Goal: Transaction & Acquisition: Purchase product/service

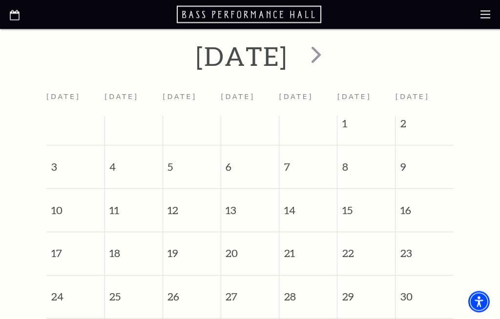
scroll to position [280, 0]
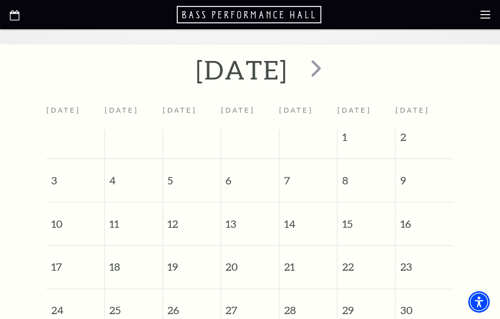
click at [330, 74] on span "next" at bounding box center [316, 68] width 28 height 28
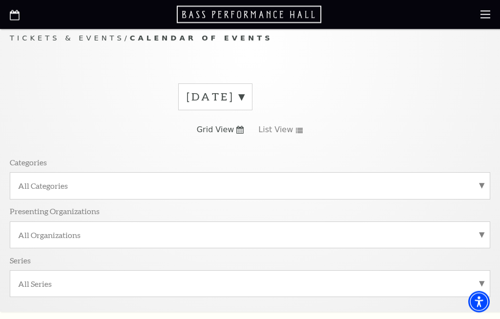
scroll to position [0, 0]
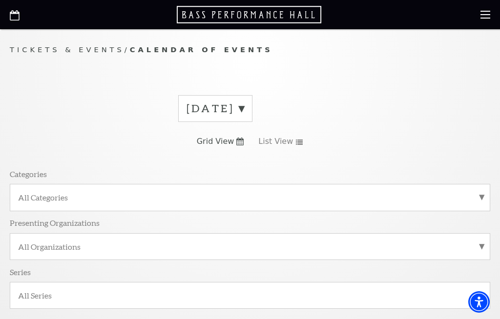
click at [320, 198] on label "All Categories" at bounding box center [249, 197] width 463 height 10
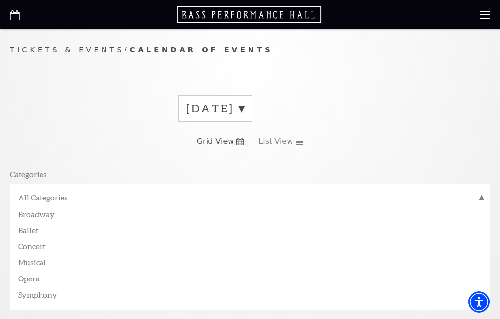
click at [49, 214] on label "Broadway" at bounding box center [249, 213] width 463 height 16
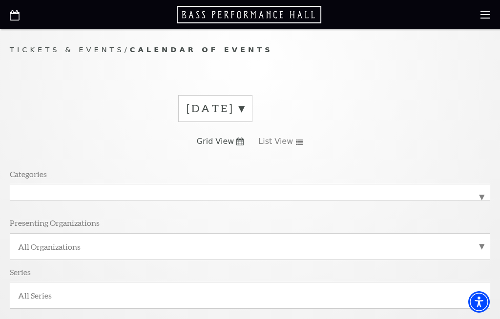
click at [477, 244] on label "All Organizations" at bounding box center [249, 246] width 463 height 10
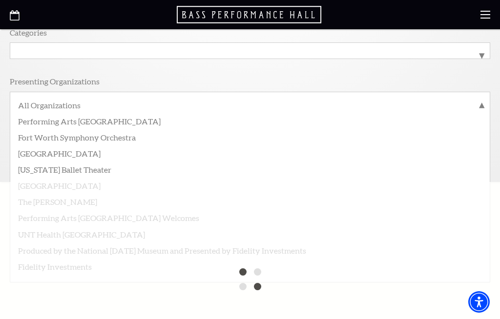
scroll to position [138, 0]
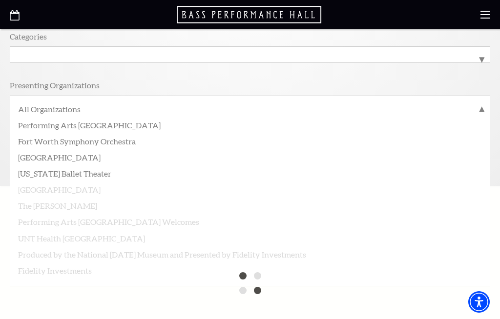
click at [76, 111] on label "All Organizations" at bounding box center [249, 110] width 463 height 13
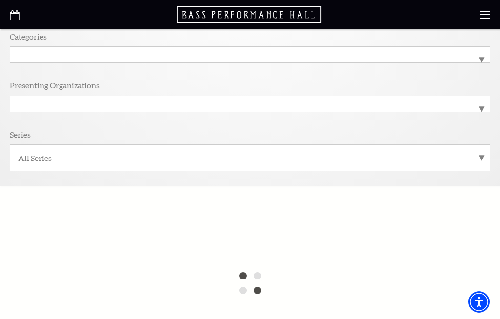
click at [481, 154] on label "All Series" at bounding box center [249, 158] width 463 height 10
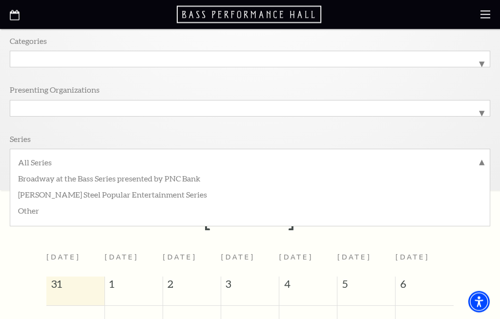
scroll to position [131, 0]
click at [481, 160] on label "All Series" at bounding box center [249, 165] width 463 height 13
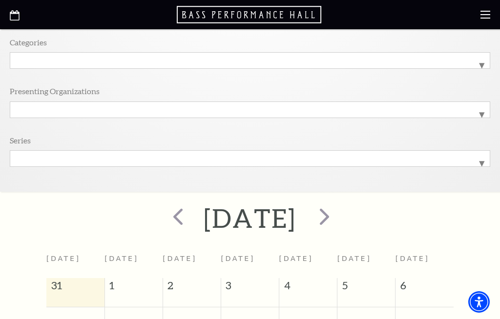
click at [338, 217] on span "next" at bounding box center [324, 216] width 28 height 28
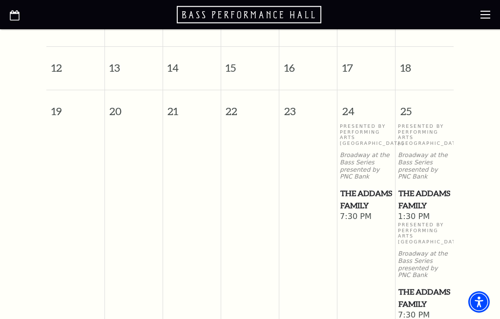
scroll to position [608, 0]
click at [419, 194] on span "The Addams Family" at bounding box center [424, 200] width 52 height 24
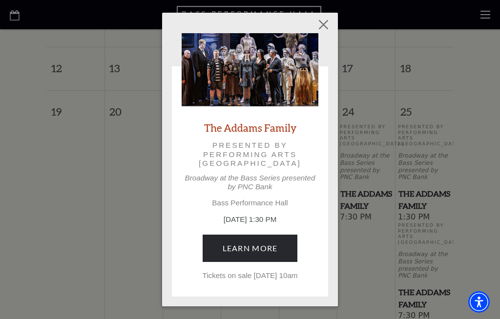
click at [282, 235] on link "Learn More" at bounding box center [249, 248] width 95 height 27
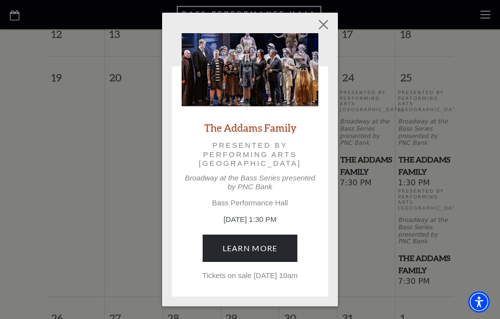
click at [322, 28] on button "Close" at bounding box center [323, 24] width 19 height 19
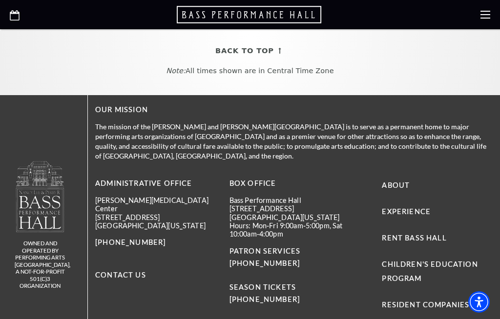
scroll to position [1157, 0]
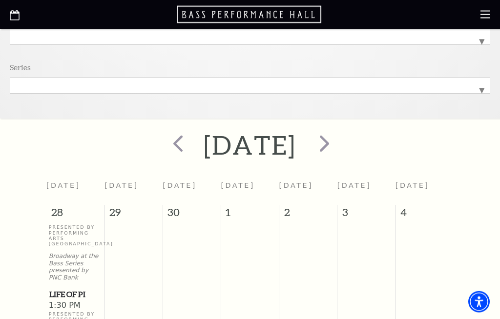
click at [338, 141] on span "next" at bounding box center [324, 144] width 28 height 28
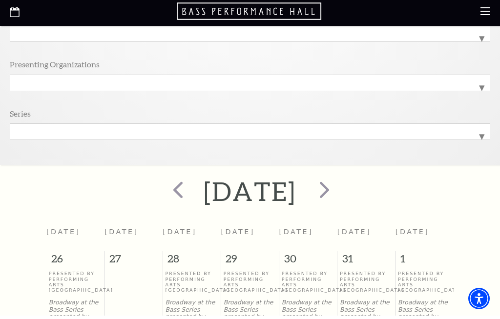
scroll to position [159, 0]
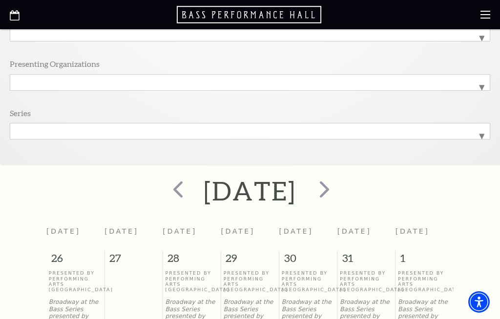
click at [369, 270] on p "Presented By Performing Arts Fort Worth" at bounding box center [366, 281] width 53 height 22
click at [338, 187] on span "next" at bounding box center [324, 189] width 28 height 28
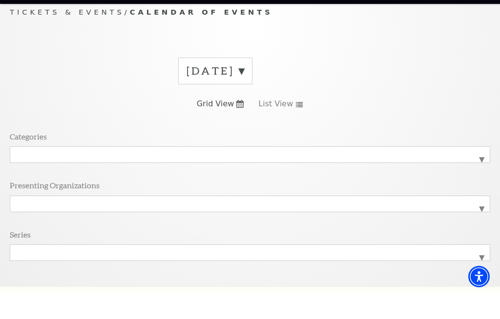
scroll to position [61, 0]
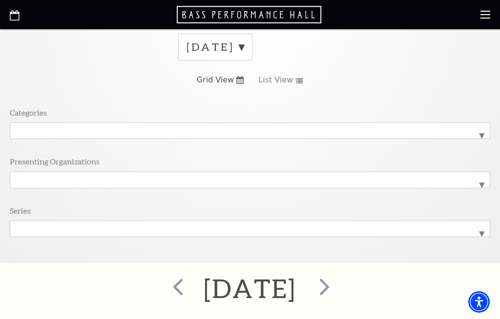
click at [338, 285] on span "next" at bounding box center [324, 287] width 28 height 28
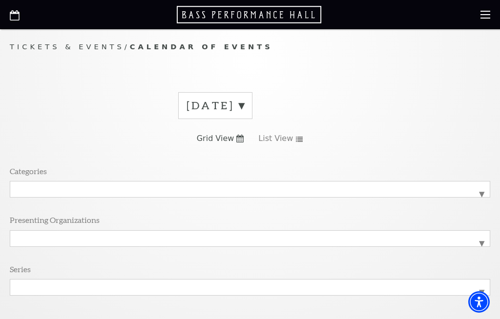
scroll to position [0, 0]
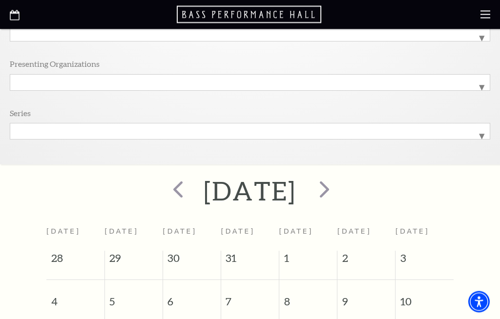
click at [338, 188] on span "next" at bounding box center [324, 190] width 28 height 28
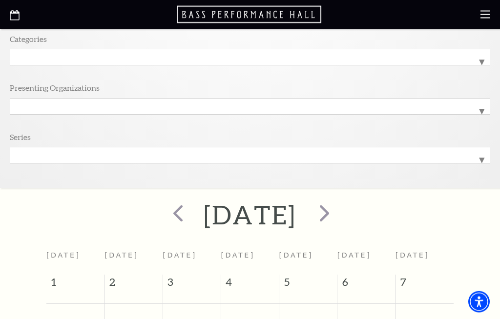
click at [338, 212] on span "next" at bounding box center [324, 214] width 28 height 28
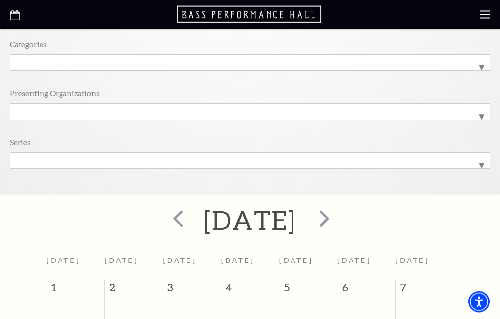
click at [338, 218] on span "next" at bounding box center [324, 219] width 28 height 28
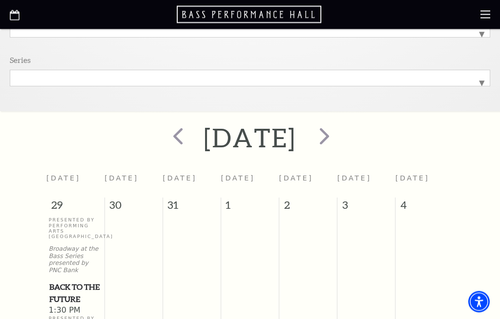
click at [338, 138] on span "next" at bounding box center [324, 136] width 28 height 28
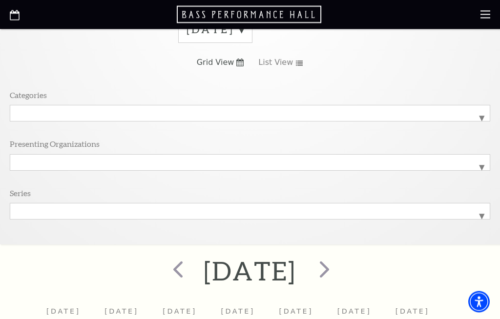
click at [338, 269] on span "next" at bounding box center [324, 270] width 28 height 28
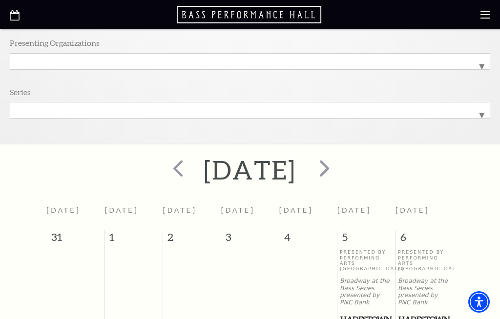
scroll to position [180, 0]
click at [338, 164] on span "next" at bounding box center [324, 169] width 28 height 28
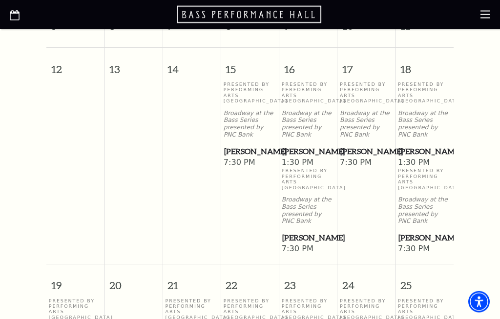
scroll to position [633, 0]
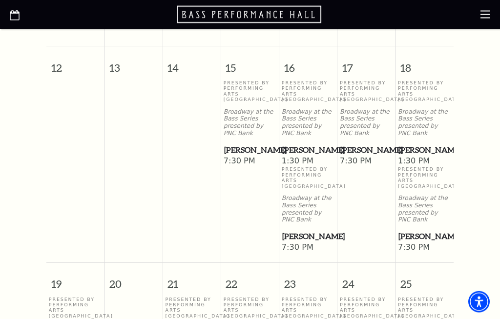
click at [432, 144] on span "[PERSON_NAME]" at bounding box center [424, 150] width 52 height 12
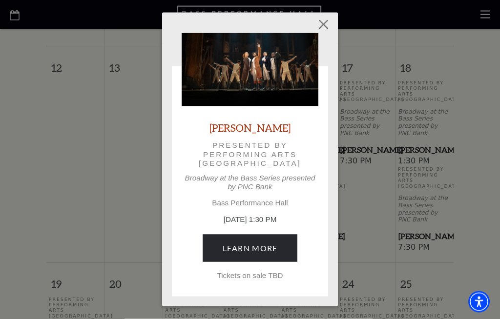
scroll to position [633, 0]
click at [280, 247] on link "Learn More" at bounding box center [249, 248] width 95 height 27
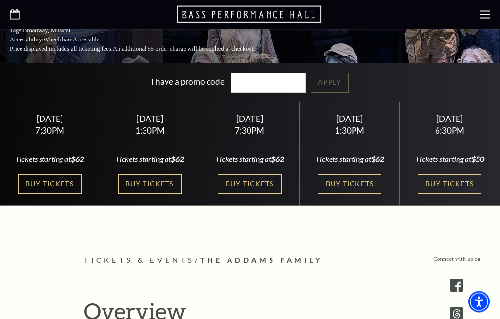
scroll to position [289, 0]
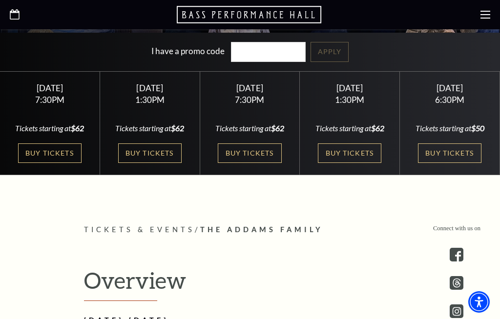
click at [164, 152] on link "Buy Tickets" at bounding box center [149, 153] width 63 height 20
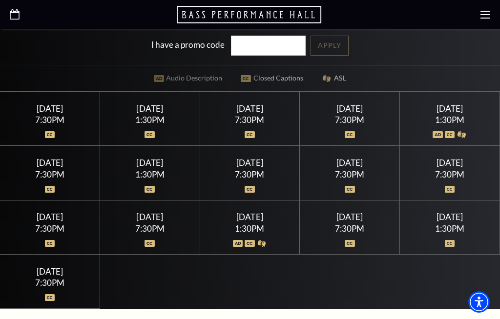
scroll to position [296, 0]
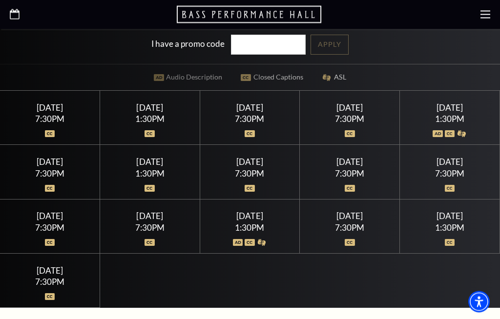
click at [458, 115] on div "1:30PM" at bounding box center [449, 119] width 76 height 8
click at [448, 124] on div at bounding box center [449, 129] width 76 height 10
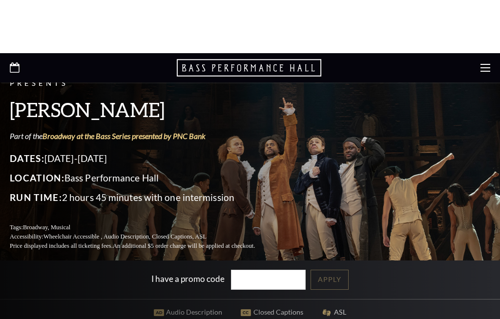
scroll to position [0, 0]
